Goal: Information Seeking & Learning: Learn about a topic

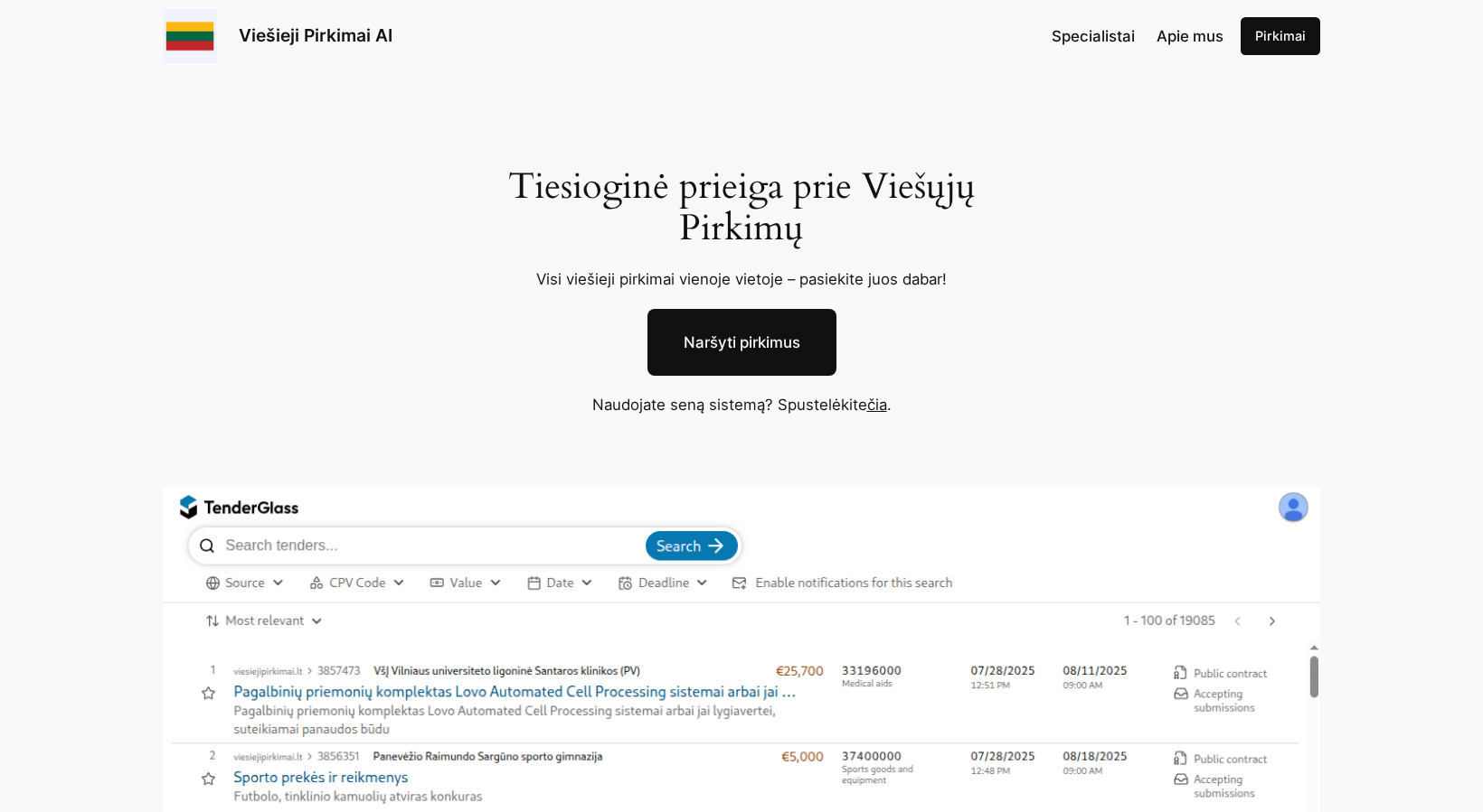
click at [812, 119] on div "Tiesioginė prieiga prie Viešųjų Pirkimų Visi viešieji pirkimai vienoje vietoje …" at bounding box center [741, 667] width 1483 height 1189
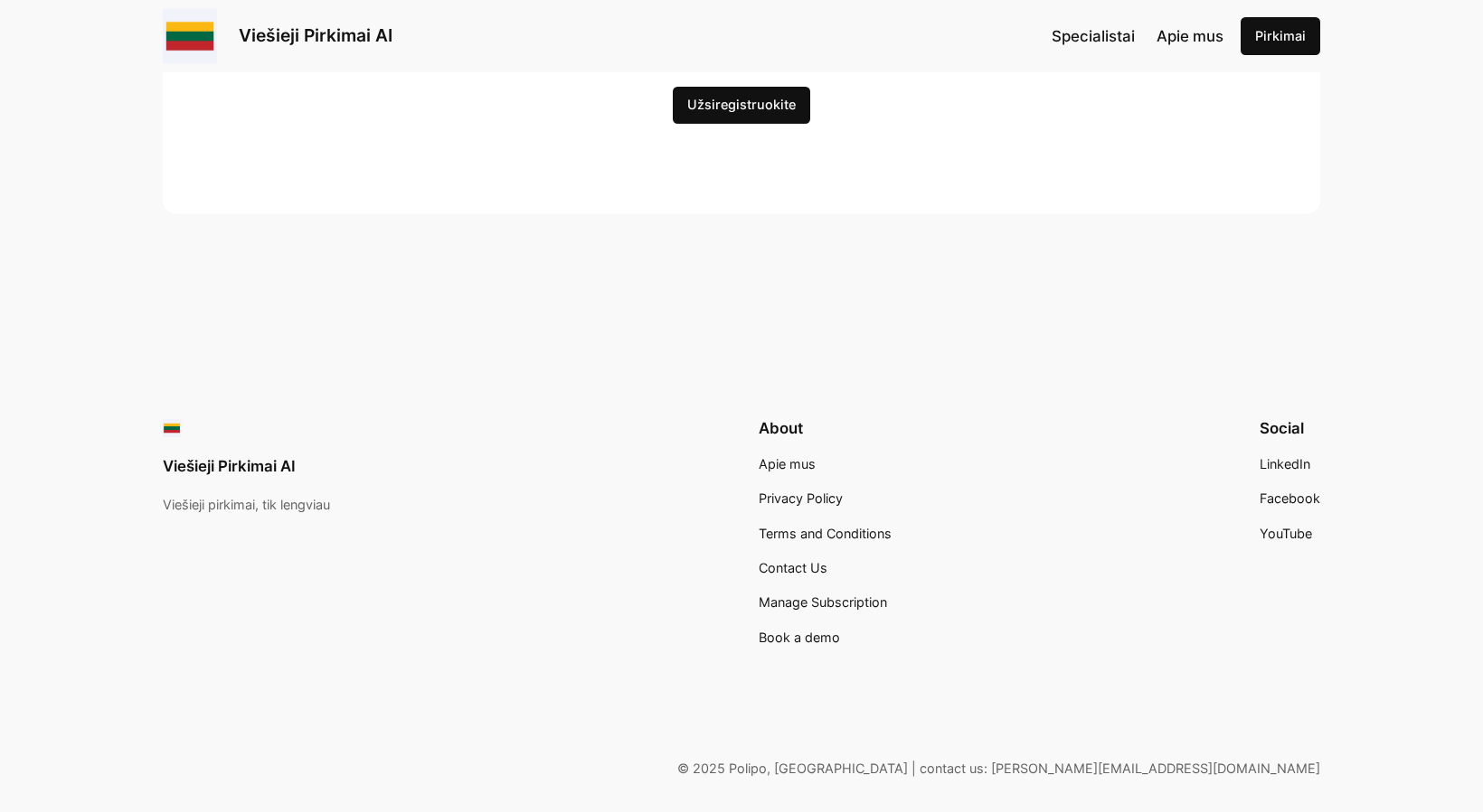
scroll to position [5733, 0]
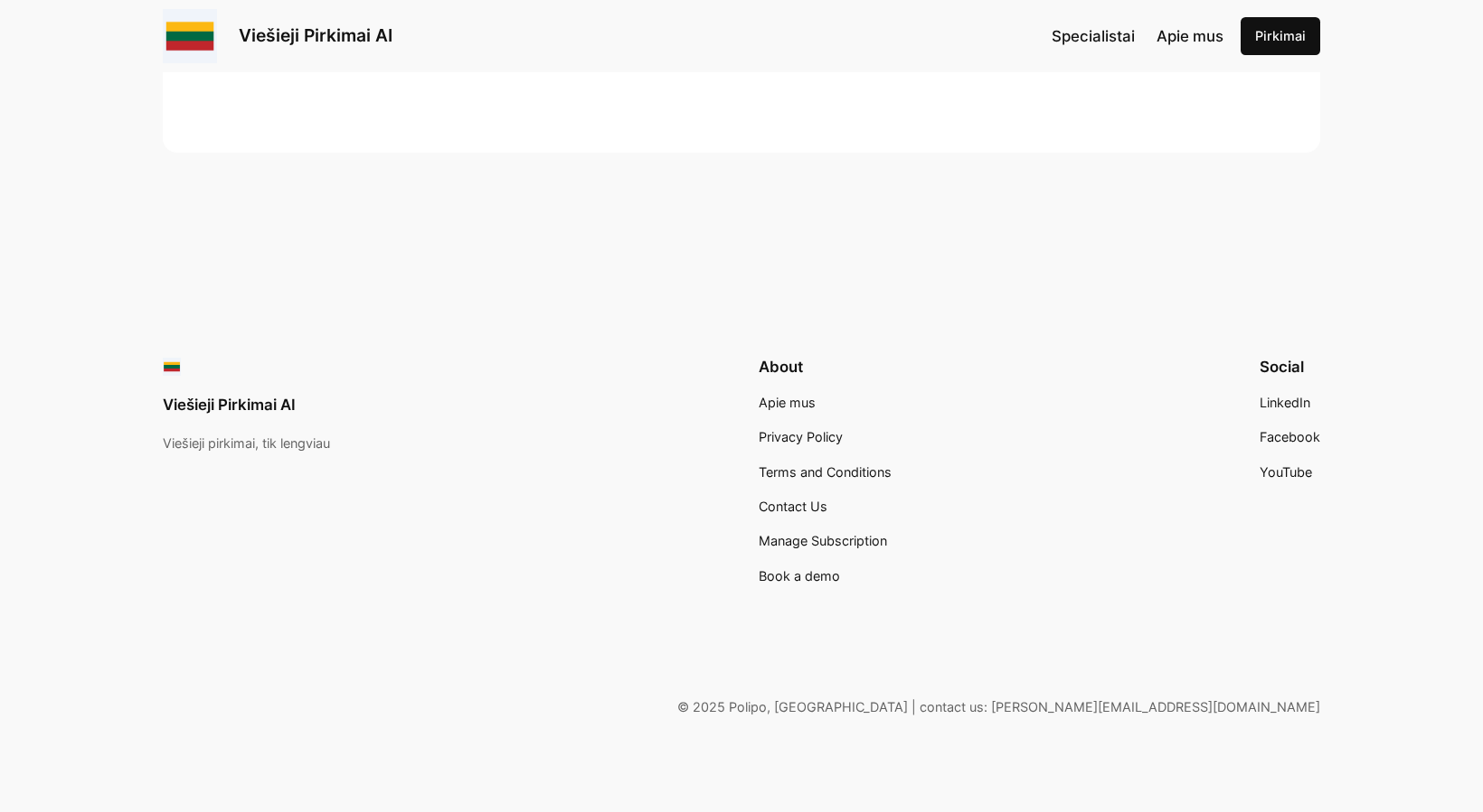
click at [787, 404] on span "Apie mus" at bounding box center [786, 403] width 57 height 15
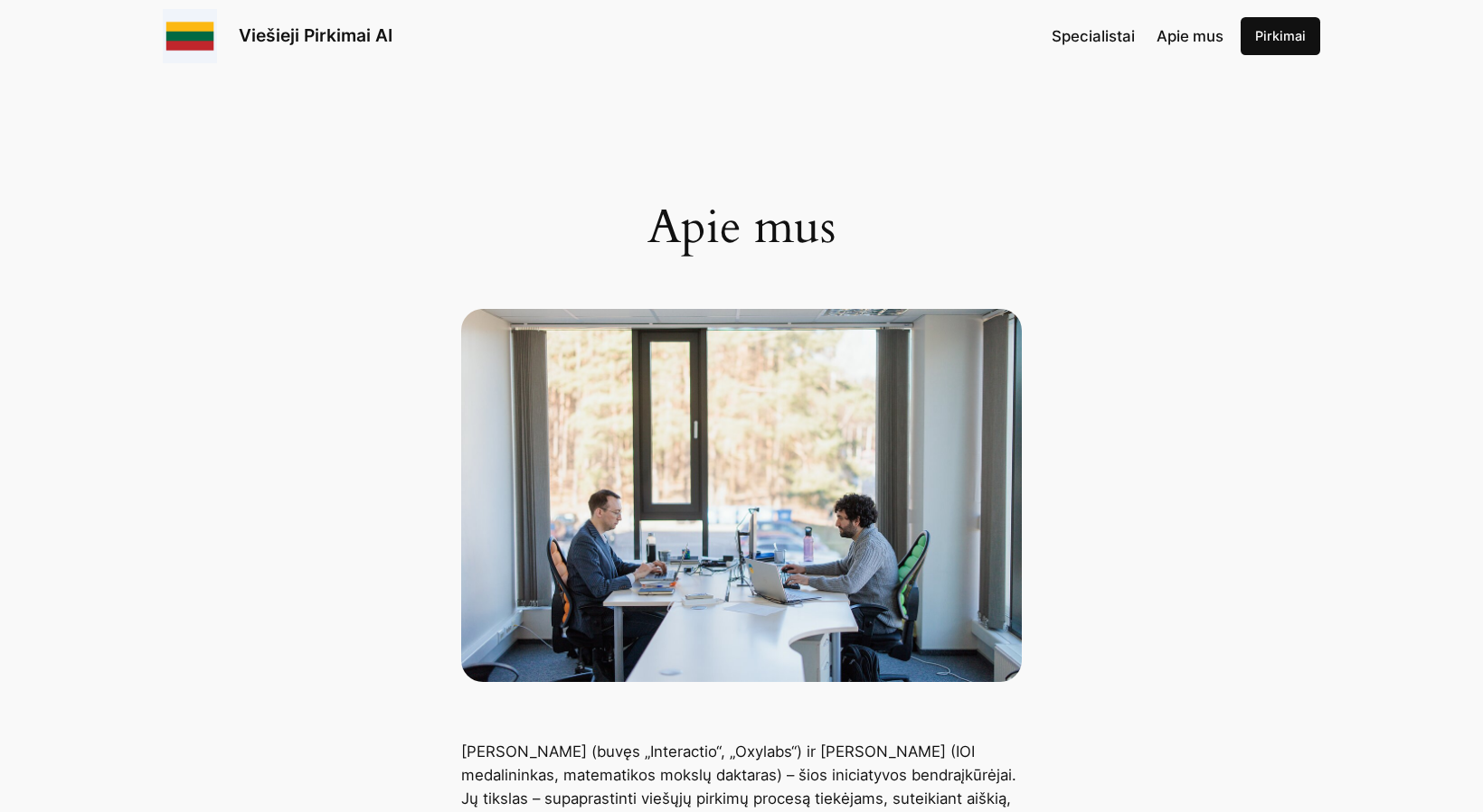
click at [1181, 41] on span "Apie mus" at bounding box center [1189, 36] width 66 height 18
